Goal: Information Seeking & Learning: Learn about a topic

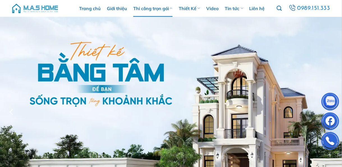
click at [148, 7] on link "Thi công trọn gói" at bounding box center [152, 8] width 39 height 17
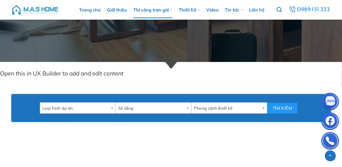
scroll to position [253, 0]
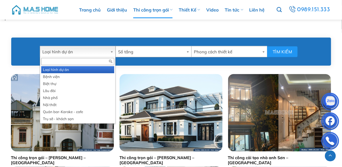
click at [112, 52] on b at bounding box center [112, 51] width 5 height 11
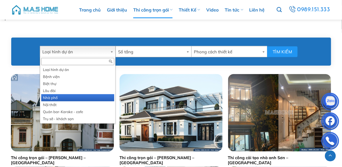
click at [62, 97] on li "Nhà phố" at bounding box center [77, 97] width 73 height 7
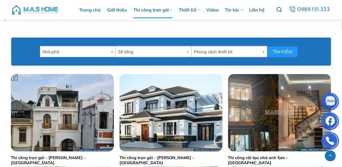
click at [188, 53] on b at bounding box center [188, 51] width 5 height 11
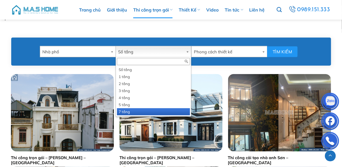
click at [133, 111] on li "7 tầng" at bounding box center [153, 111] width 73 height 7
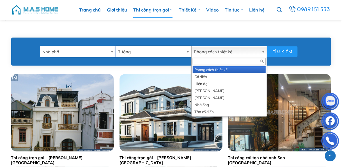
click at [262, 50] on link "Phong cách thiết kế" at bounding box center [230, 51] width 76 height 11
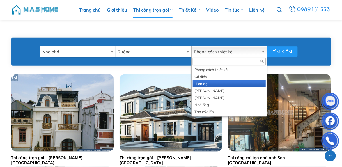
click at [202, 85] on li "Hiện đại" at bounding box center [229, 83] width 73 height 7
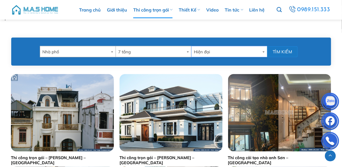
click at [279, 53] on button "Tìm kiếm" at bounding box center [282, 51] width 31 height 11
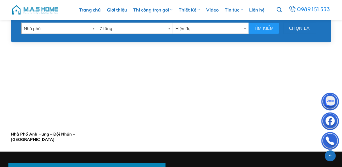
scroll to position [197, 0]
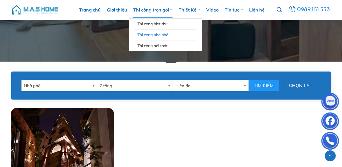
click at [161, 37] on link "Thi công nhà phố" at bounding box center [166, 34] width 56 height 11
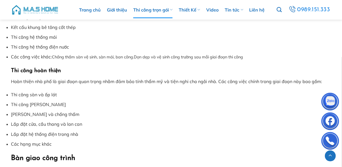
scroll to position [1657, 0]
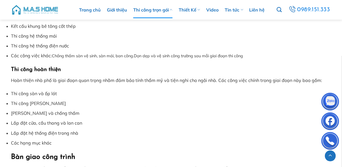
click at [170, 10] on link "Thi công trọn gói" at bounding box center [152, 9] width 39 height 17
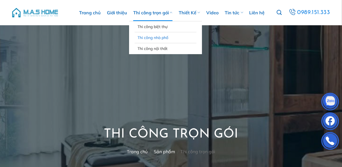
click at [168, 35] on link "Thi công nhà phố" at bounding box center [166, 37] width 56 height 11
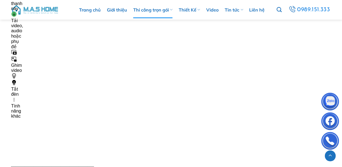
scroll to position [2883, 0]
